Goal: Task Accomplishment & Management: Complete application form

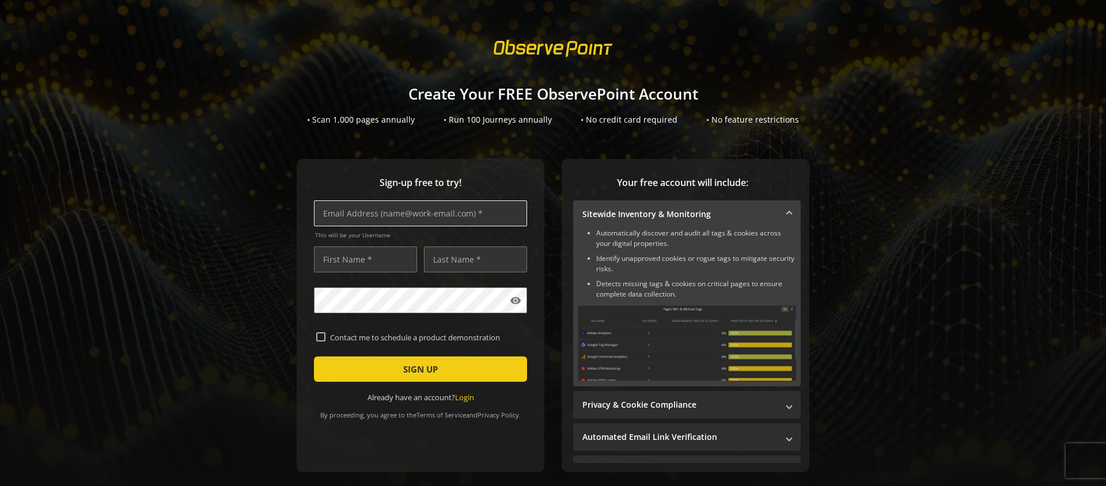
click at [396, 219] on input "text" at bounding box center [420, 213] width 213 height 26
type input "andrew.dimmick+testfreeaccount1@observepoint.com"
click at [361, 263] on input "text" at bounding box center [365, 260] width 103 height 26
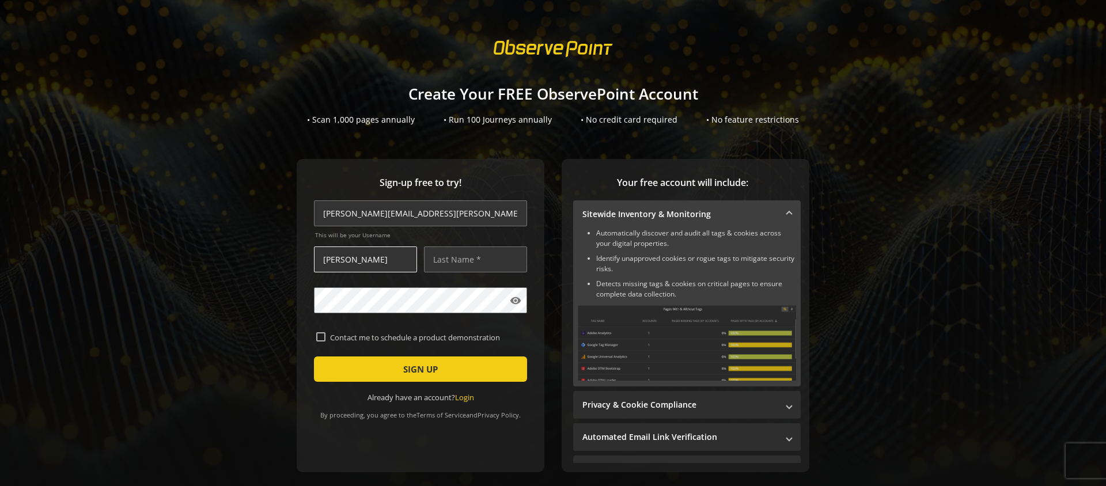
type input "Andrew Test"
type input "Testing"
click at [342, 336] on label "Contact me to schedule a product demonstration" at bounding box center [424, 337] width 199 height 10
click at [325, 336] on input "Contact me to schedule a product demonstration" at bounding box center [320, 336] width 9 height 9
checkbox input "true"
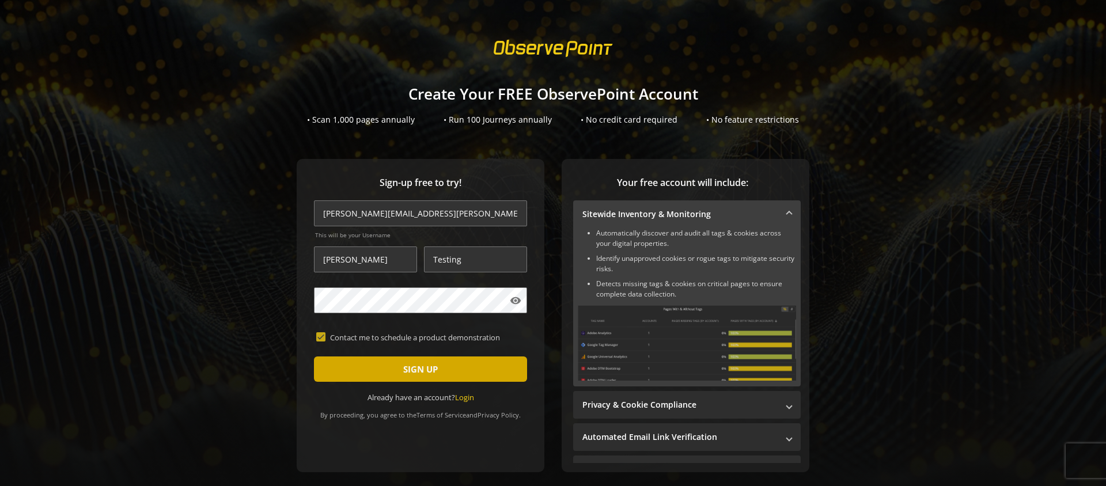
click at [457, 374] on span "submit" at bounding box center [420, 369] width 213 height 28
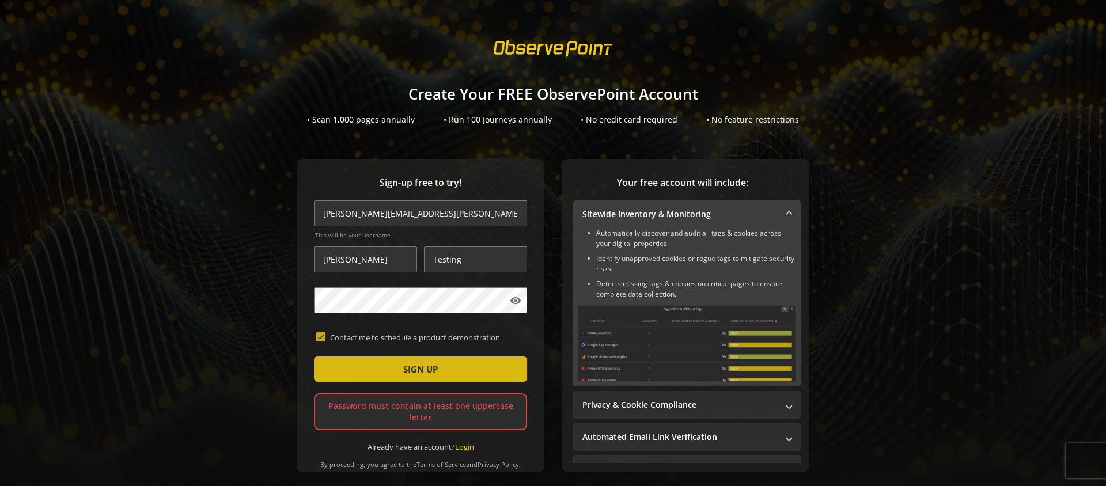
click at [450, 373] on span "submit" at bounding box center [420, 369] width 213 height 28
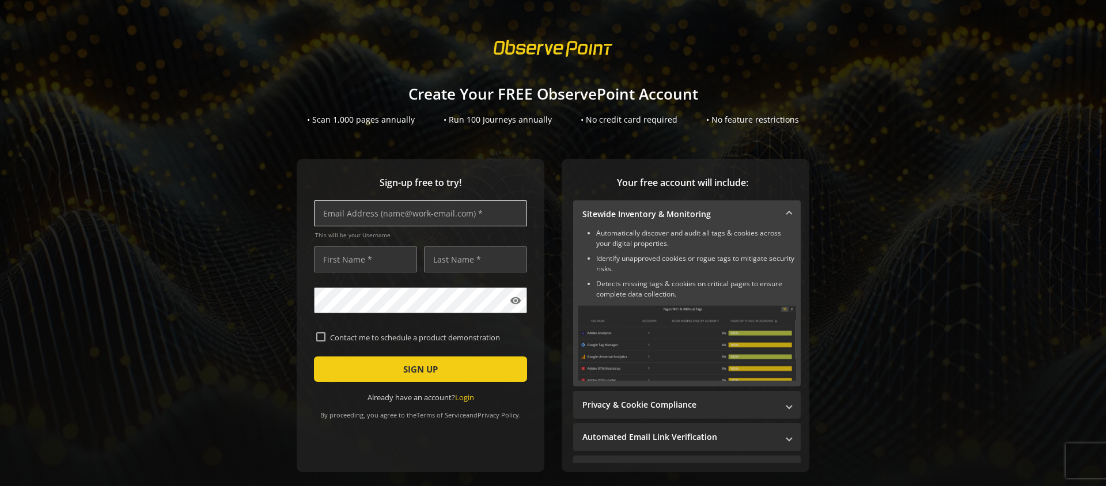
click at [344, 209] on input "text" at bounding box center [420, 213] width 213 height 26
paste input "xerxes.johncarlo@doodrops.org"
type input "xerxes.johncarlo@doodrops.org"
click at [350, 267] on input "text" at bounding box center [365, 260] width 103 height 26
type input "Xerxes"
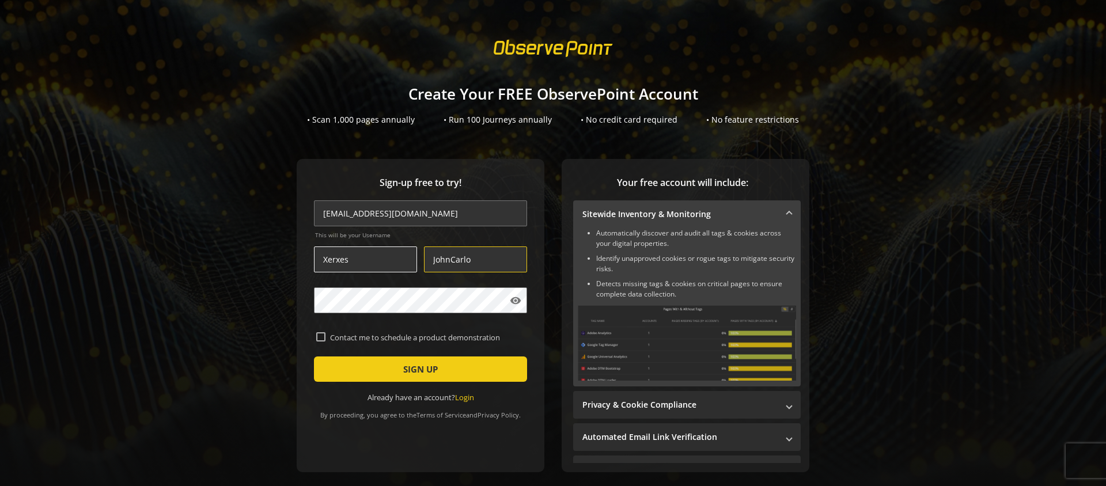
type input "JohnCarlo"
click at [357, 264] on input "Xerxes" at bounding box center [365, 260] width 103 height 26
type input "Xerxes (Test)"
click at [380, 336] on label "Contact me to schedule a product demonstration" at bounding box center [424, 337] width 199 height 10
click at [325, 336] on input "Contact me to schedule a product demonstration" at bounding box center [320, 336] width 9 height 9
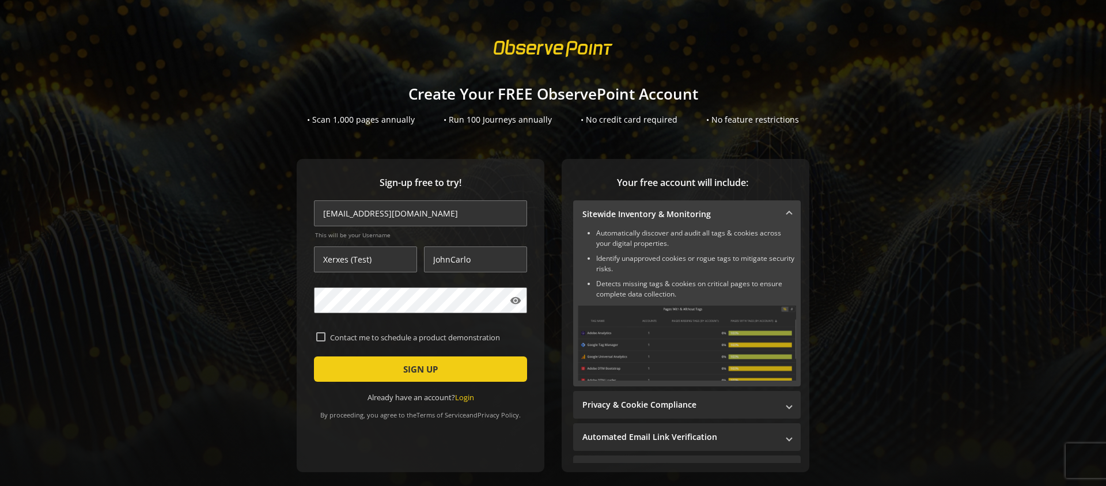
checkbox input "true"
click at [401, 370] on span "submit" at bounding box center [420, 369] width 213 height 28
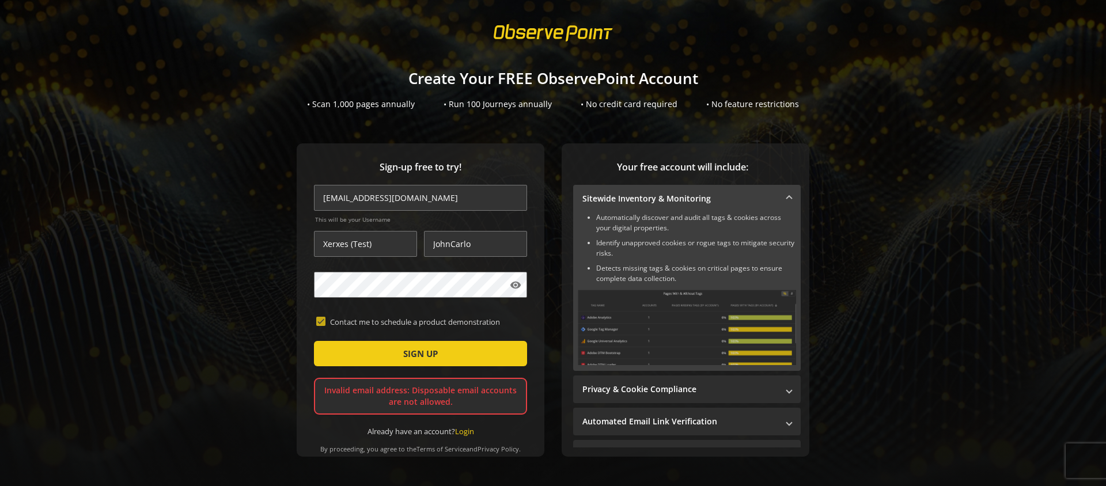
scroll to position [15, 0]
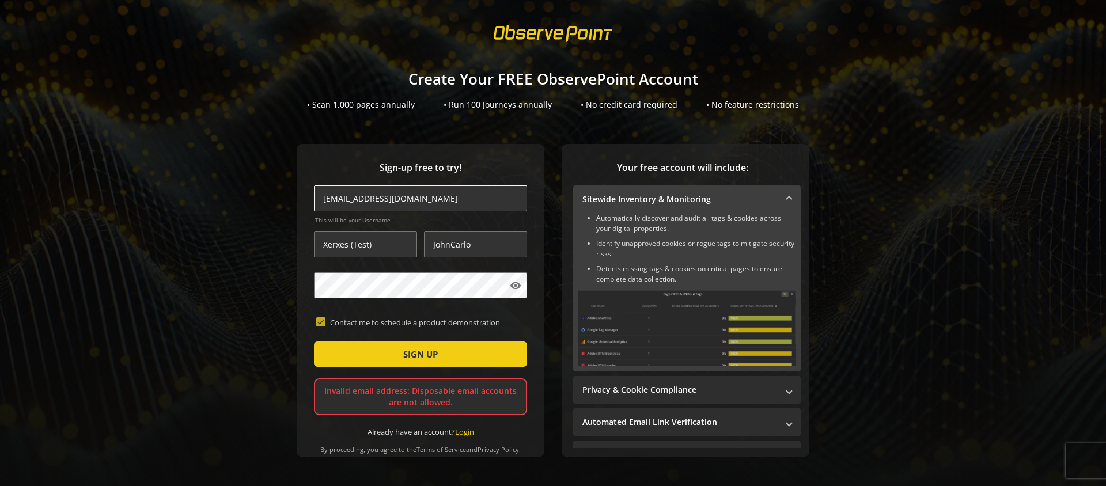
click at [462, 200] on input "xerxes.johncarlo@doodrops.org" at bounding box center [420, 198] width 213 height 26
click at [461, 200] on input "xerxes.johncarlo@doodrops.org" at bounding box center [420, 198] width 213 height 26
type input "andrew.dimmick@15five.com"
click at [395, 247] on input "Xerxes (Test)" at bounding box center [365, 245] width 103 height 26
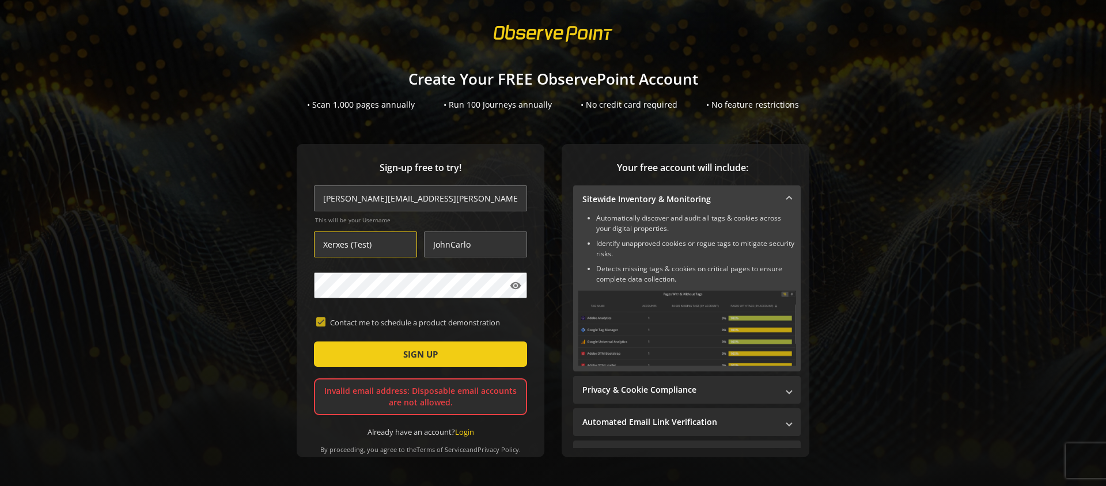
click at [1105, 247] on com-1password-button at bounding box center [1106, 243] width 0 height 486
click at [337, 245] on input "Xerxes (Test)" at bounding box center [365, 245] width 103 height 26
click at [344, 246] on input "Xerxes (Test)" at bounding box center [365, 245] width 103 height 26
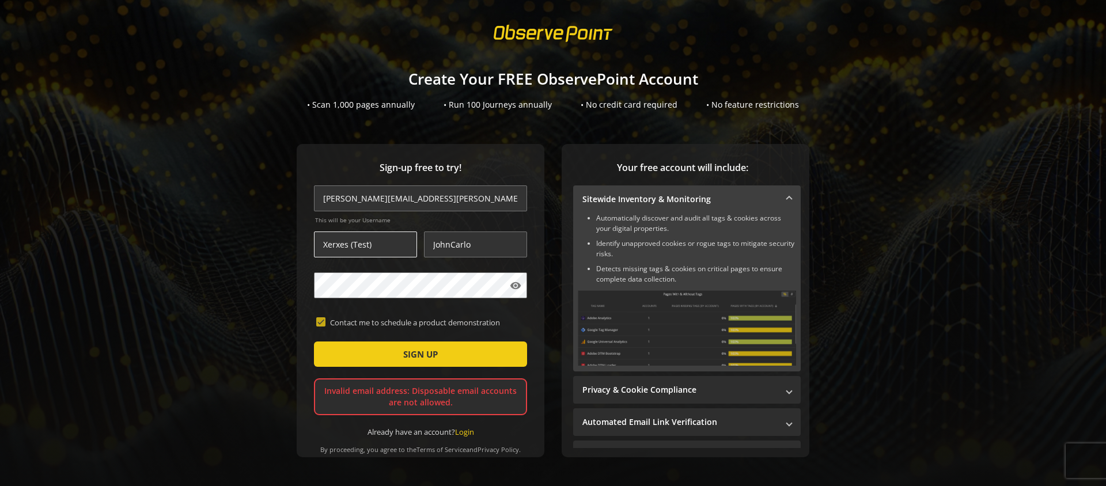
click at [344, 246] on input "Xerxes (Test)" at bounding box center [365, 245] width 103 height 26
click at [344, 247] on input "Andrew (Test)" at bounding box center [365, 245] width 103 height 26
type input "Andrew Test"
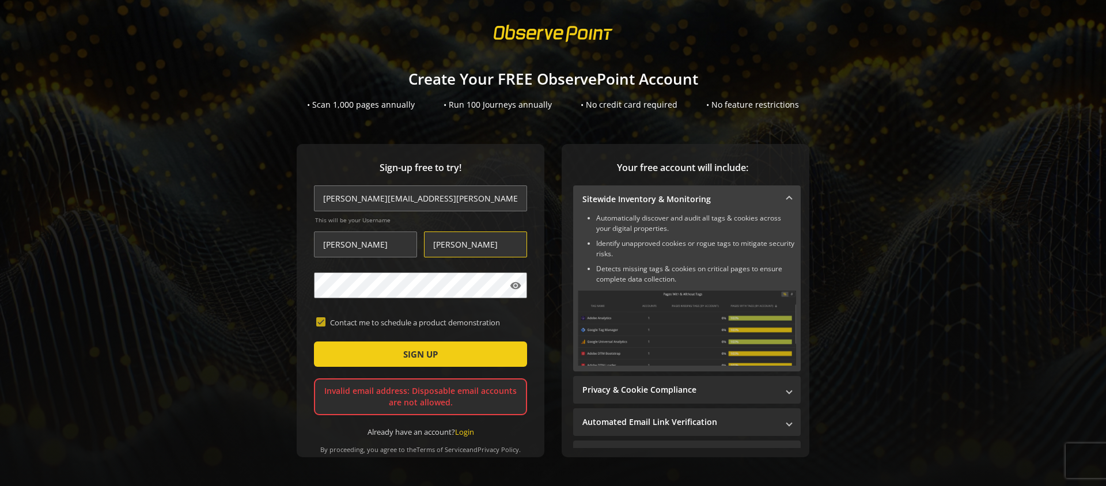
type input "Dimmick"
click at [549, 324] on div "Sign-up free to try! andrew.dimmick@15five.com This will be your Username Andre…" at bounding box center [553, 323] width 1078 height 359
click at [427, 354] on span "SIGN UP" at bounding box center [420, 354] width 35 height 21
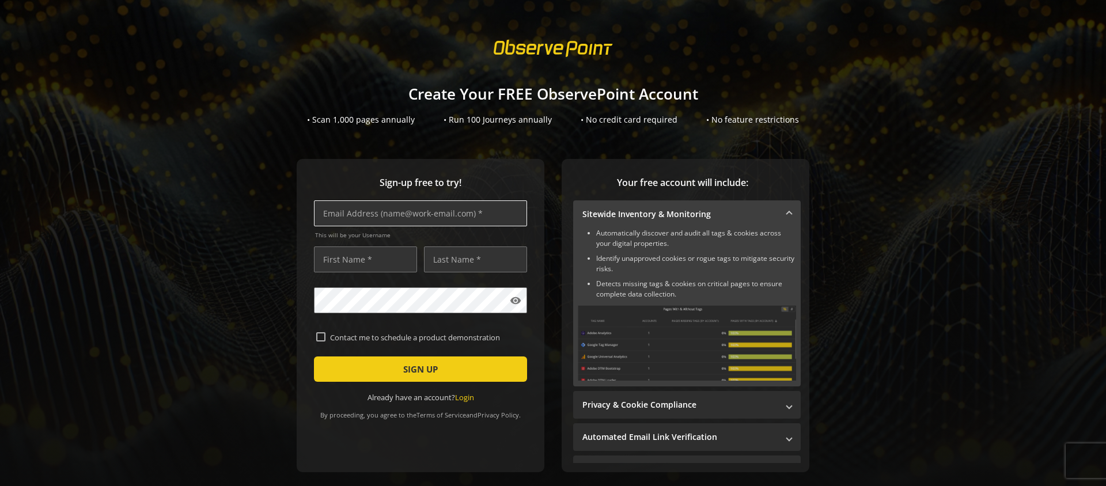
click at [359, 213] on input "text" at bounding box center [420, 213] width 213 height 26
type input "awdimmick@gmail.com"
type input "n"
type input "Andrew"
type input "Dimmick"
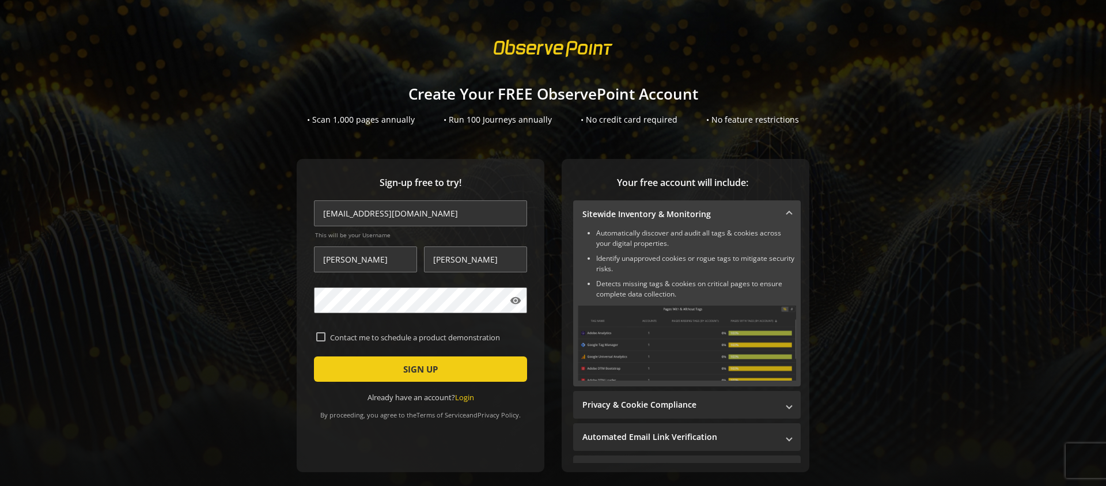
click at [388, 338] on label "Contact me to schedule a product demonstration" at bounding box center [424, 337] width 199 height 10
click at [325, 338] on input "Contact me to schedule a product demonstration" at bounding box center [320, 336] width 9 height 9
checkbox input "true"
click at [400, 366] on span "submit" at bounding box center [420, 369] width 213 height 28
click at [407, 220] on input "text" at bounding box center [420, 213] width 213 height 26
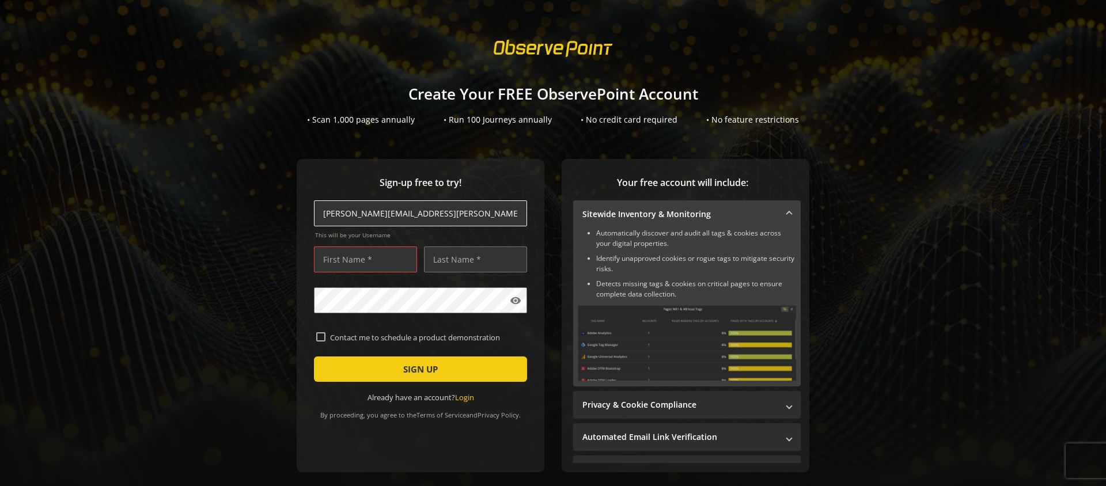
click at [473, 210] on input "[PERSON_NAME][EMAIL_ADDRESS][PERSON_NAME]" at bounding box center [420, 213] width 213 height 26
drag, startPoint x: 498, startPoint y: 214, endPoint x: 581, endPoint y: 220, distance: 82.6
click at [581, 220] on div "Sign-up free to try! [PERSON_NAME][EMAIL_ADDRESS][PERSON_NAME] This will be you…" at bounding box center [553, 338] width 1078 height 359
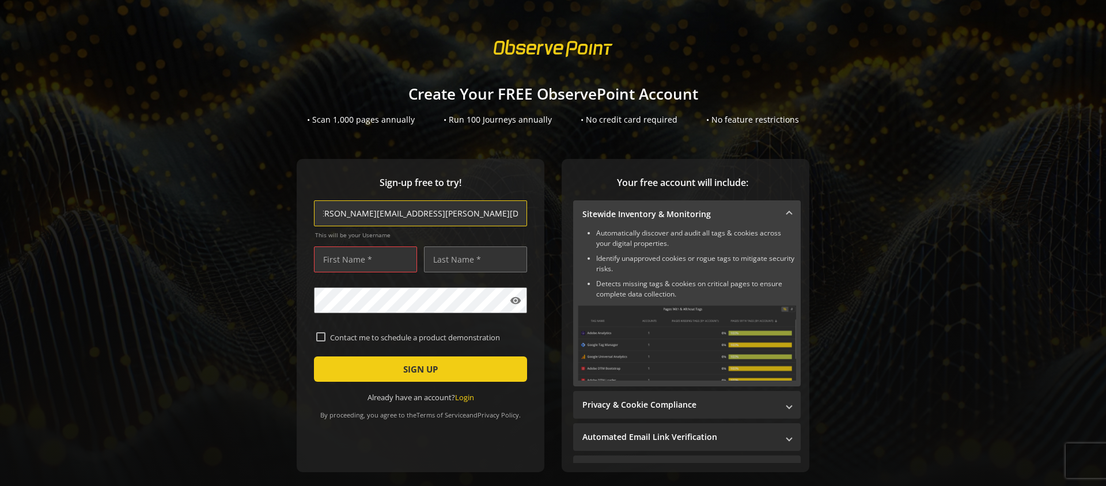
type input "[PERSON_NAME][EMAIL_ADDRESS][PERSON_NAME][DOMAIN_NAME]"
click at [378, 252] on input "TGesting" at bounding box center [365, 260] width 103 height 26
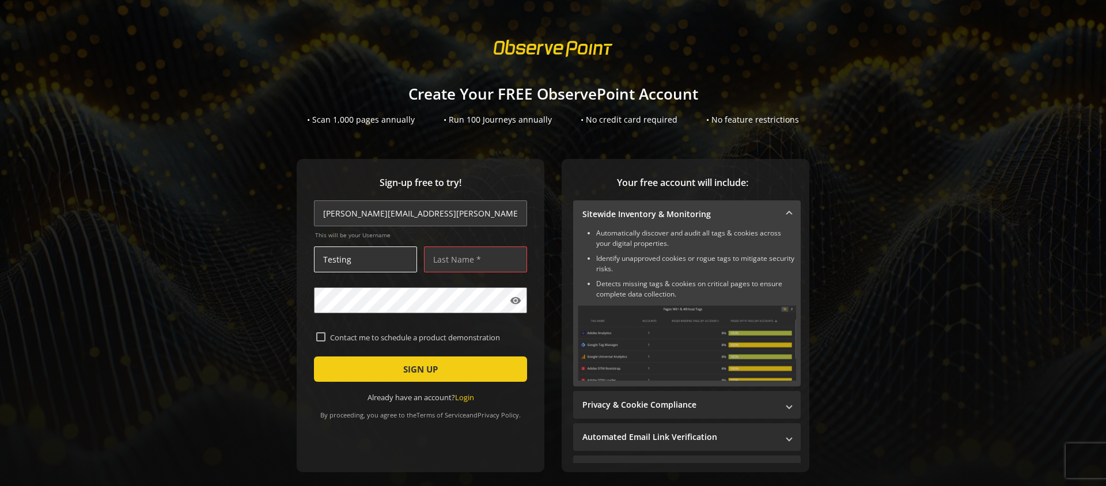
type input "Testing"
drag, startPoint x: 537, startPoint y: 327, endPoint x: 424, endPoint y: 341, distance: 114.4
click at [537, 327] on div "Sign-up free to try! [PERSON_NAME][EMAIL_ADDRESS][PERSON_NAME][DOMAIN_NAME] Thi…" at bounding box center [421, 315] width 248 height 313
click at [404, 341] on label "Contact me to schedule a product demonstration" at bounding box center [424, 337] width 199 height 10
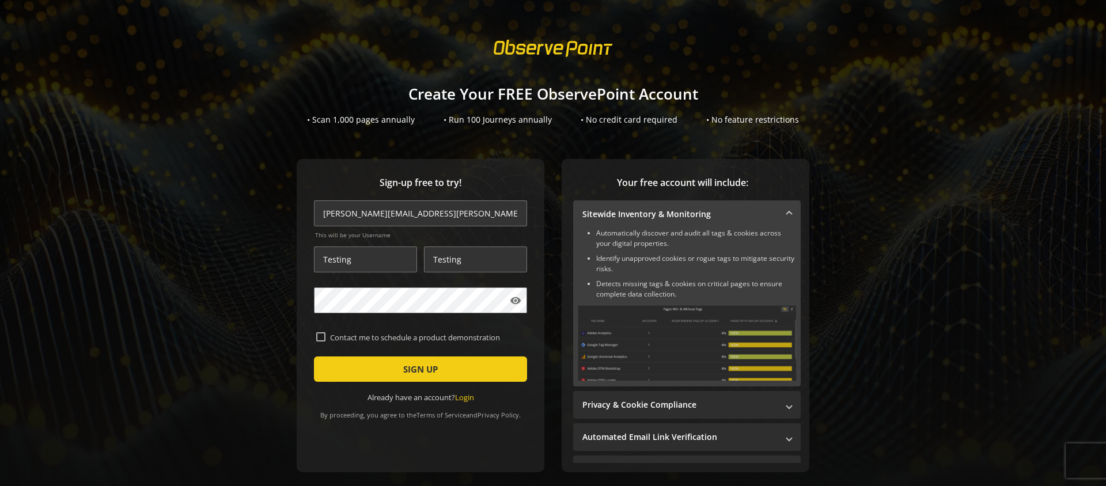
click at [325, 341] on input "Contact me to schedule a product demonstration" at bounding box center [320, 336] width 9 height 9
checkbox input "true"
click at [404, 365] on span "SIGN UP" at bounding box center [420, 369] width 35 height 21
